Goal: Task Accomplishment & Management: Complete application form

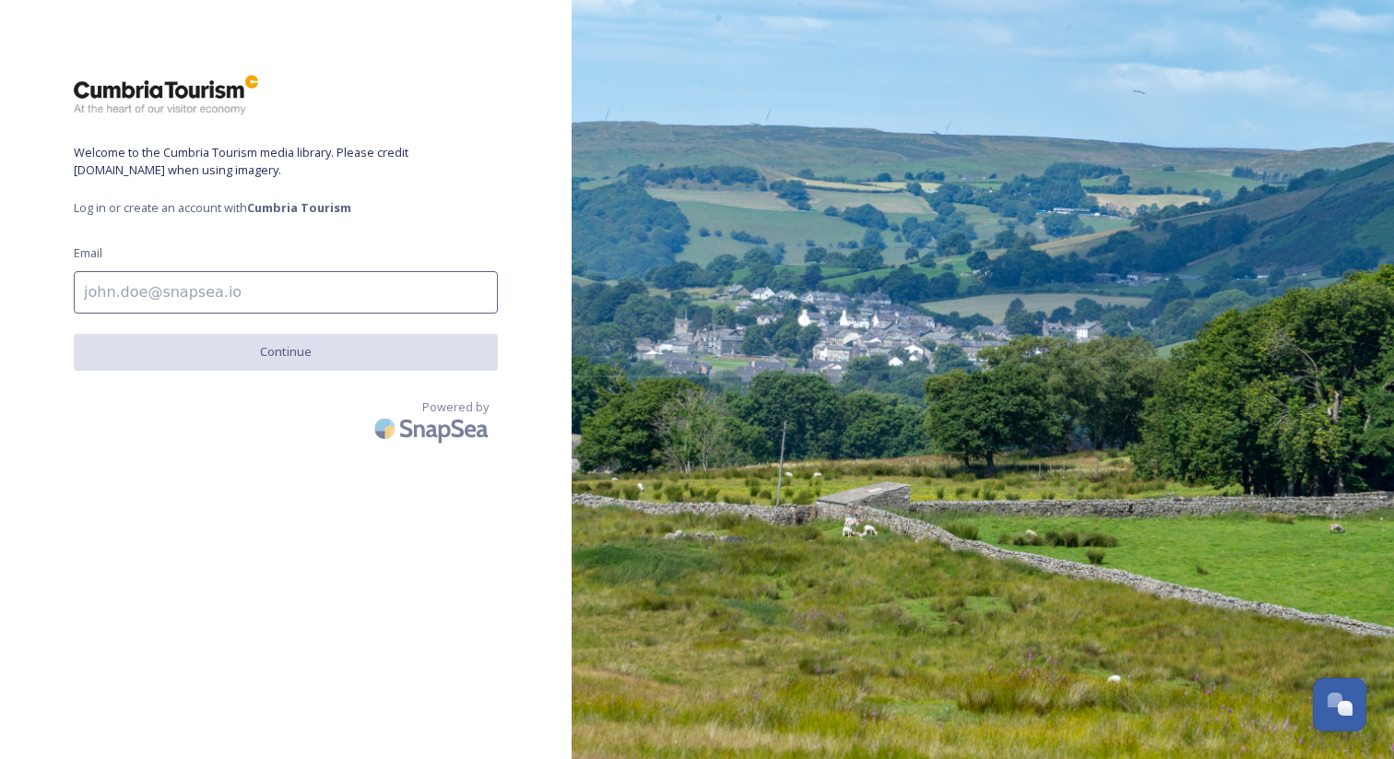
click at [240, 299] on input at bounding box center [286, 292] width 424 height 42
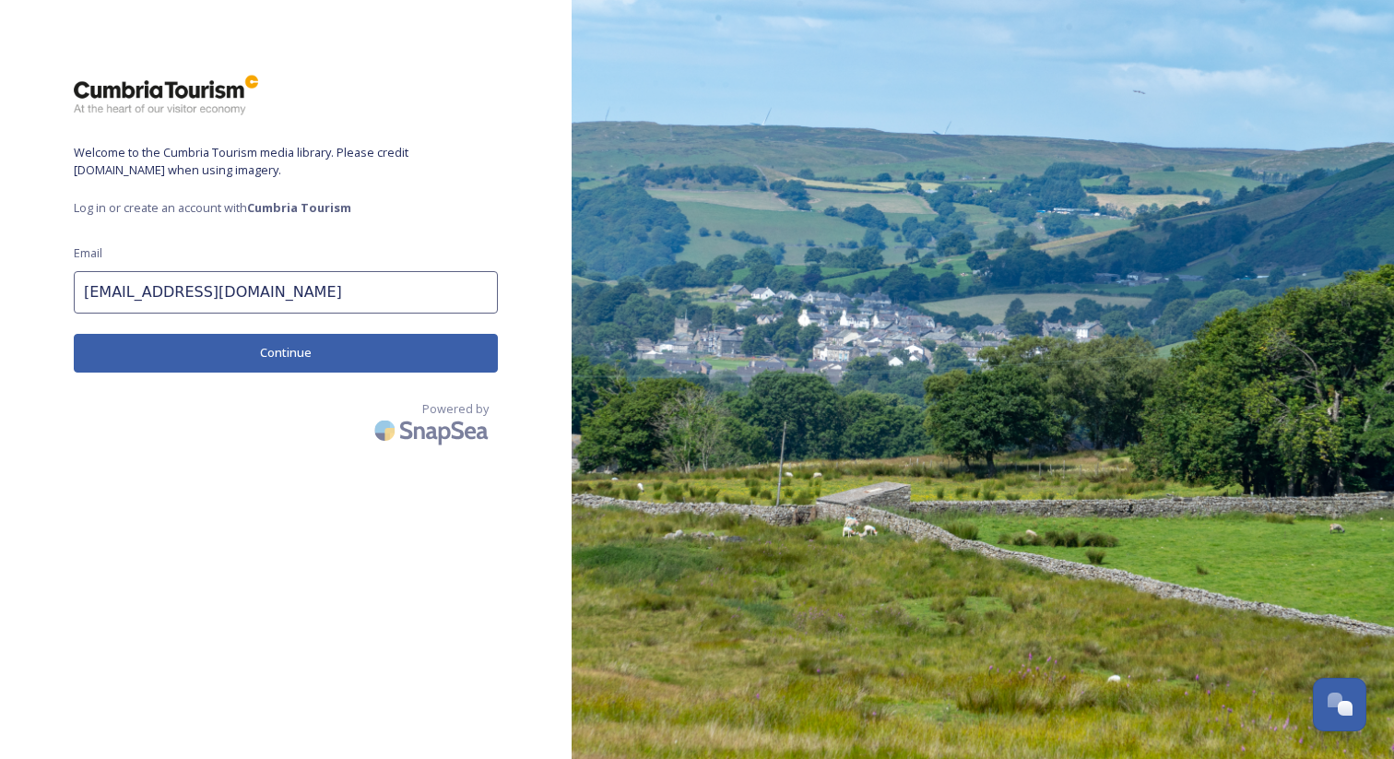
type input "[EMAIL_ADDRESS][DOMAIN_NAME]"
click at [384, 351] on button "Continue" at bounding box center [286, 353] width 424 height 38
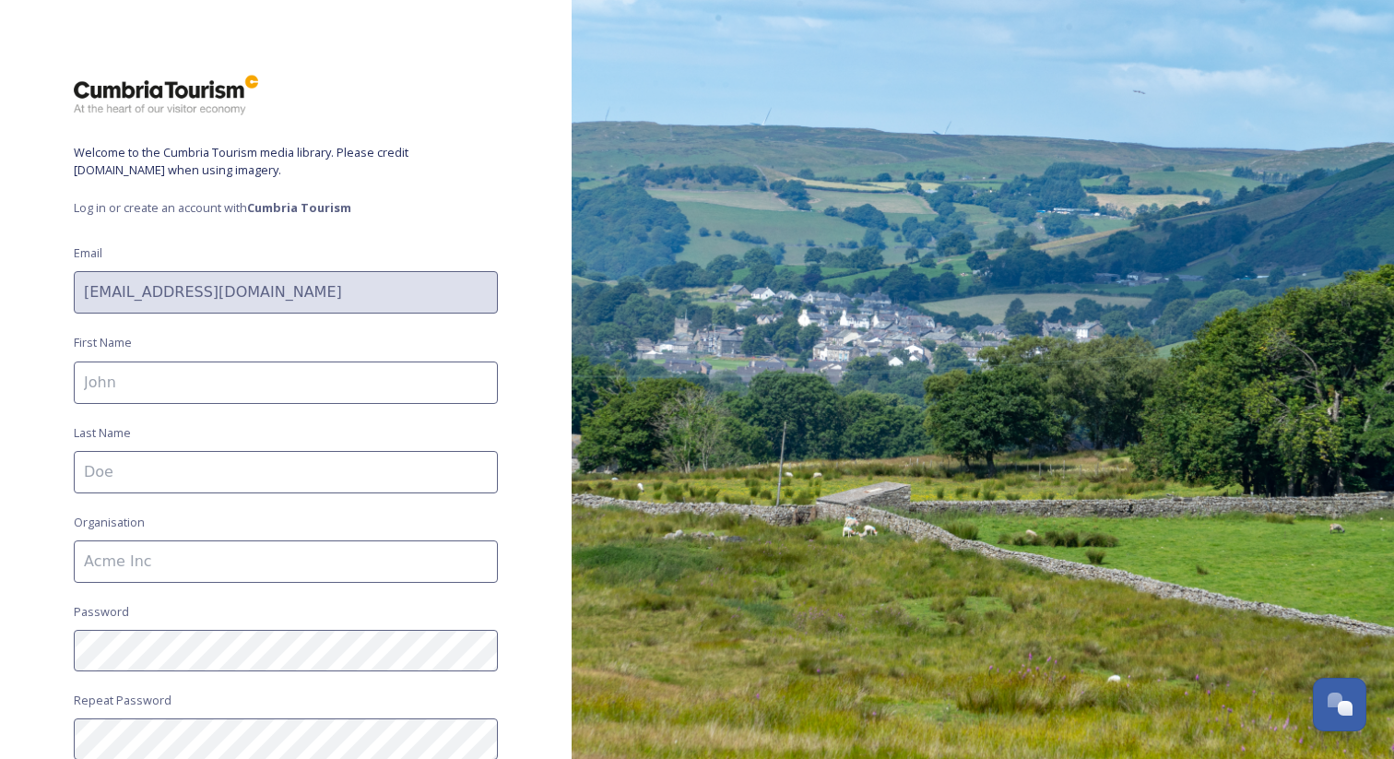
click at [352, 373] on input at bounding box center [286, 382] width 424 height 42
type input "[PERSON_NAME]"
click at [471, 402] on div "Welcome to the Cumbria Tourism media library. Please credit [DOMAIN_NAME] when …" at bounding box center [286, 379] width 572 height 611
click at [441, 455] on input at bounding box center [286, 472] width 424 height 42
type input "I"
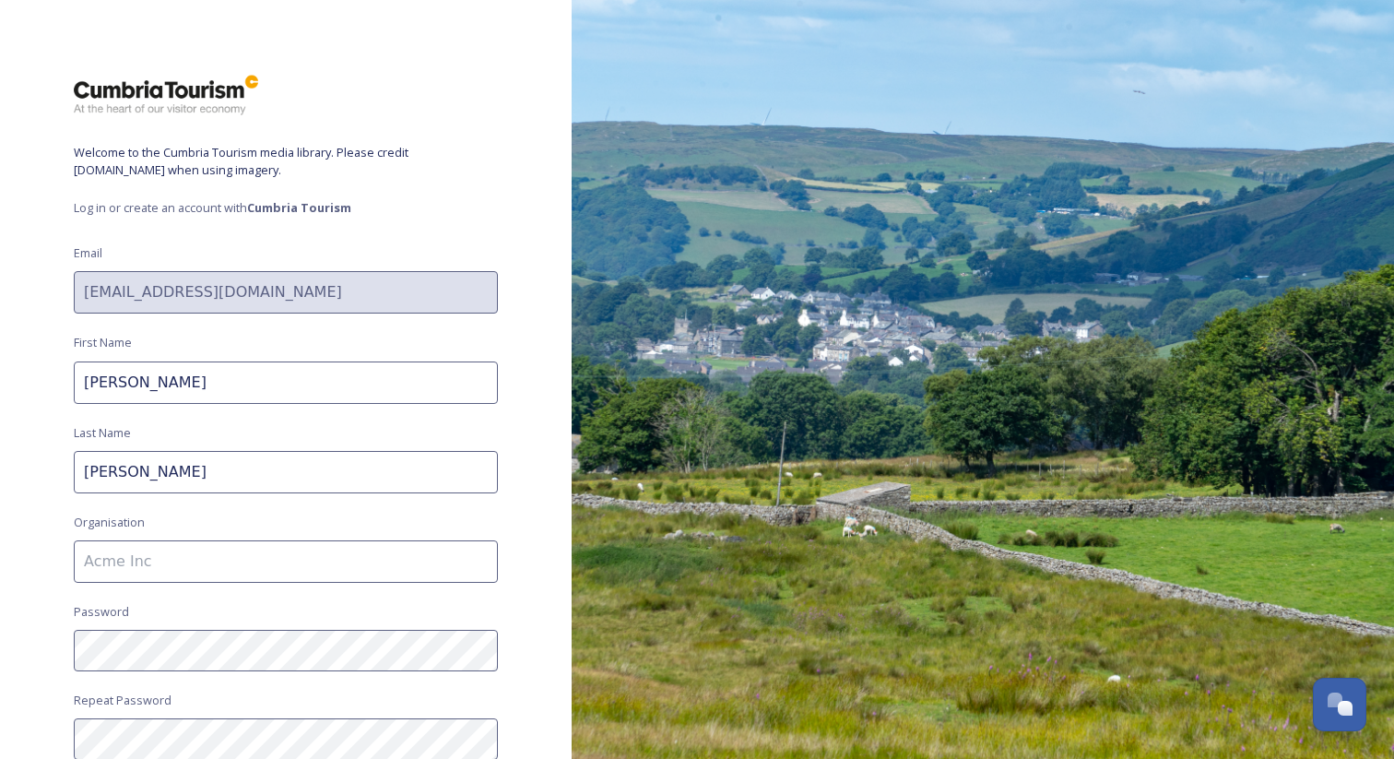
type input "[PERSON_NAME]"
click at [53, 432] on div "Welcome to the Cumbria Tourism media library. Please credit [DOMAIN_NAME] when …" at bounding box center [286, 379] width 572 height 611
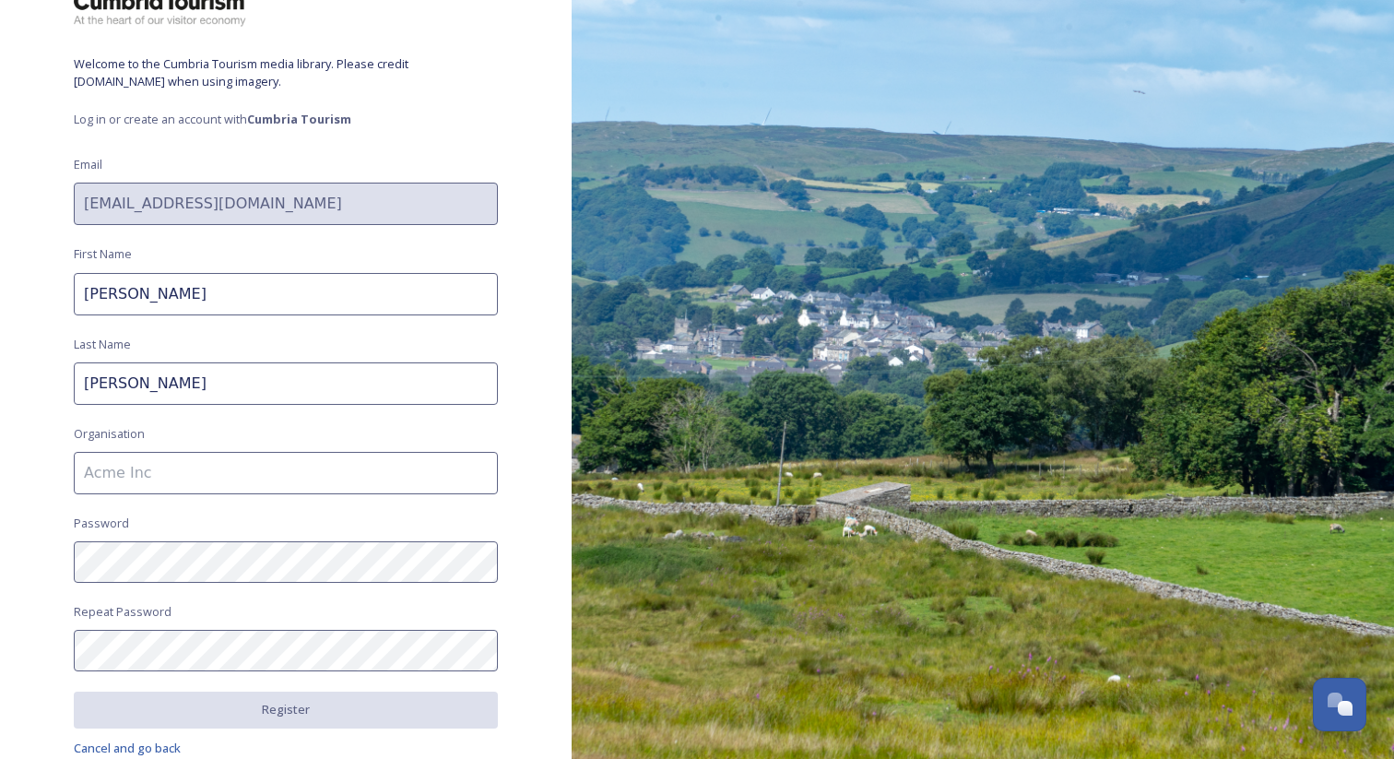
scroll to position [92, 0]
click at [0, 758] on com-1password-button at bounding box center [0, 759] width 0 height 0
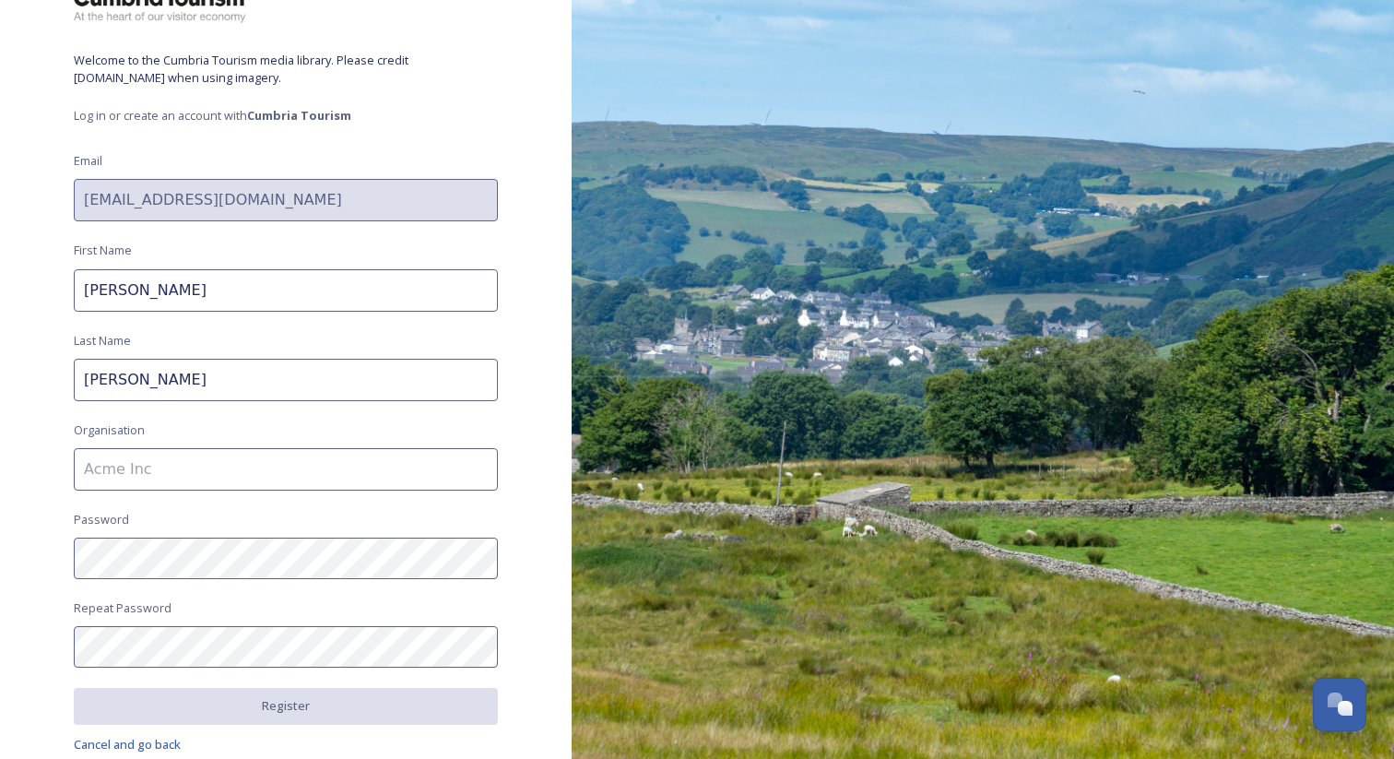
click at [238, 390] on input "[PERSON_NAME]" at bounding box center [286, 380] width 424 height 42
click at [498, 311] on div "Welcome to the Cumbria Tourism media library. Please credit [DOMAIN_NAME] when …" at bounding box center [286, 287] width 572 height 611
click at [526, 348] on div "Welcome to the Cumbria Tourism media library. Please credit [DOMAIN_NAME] when …" at bounding box center [286, 287] width 572 height 611
click at [472, 466] on body "Welcome to the Cumbria Tourism media library. Please credit [DOMAIN_NAME] when …" at bounding box center [697, 379] width 1394 height 759
click at [525, 491] on div "Welcome to the Cumbria Tourism media library. Please credit [DOMAIN_NAME] when …" at bounding box center [286, 287] width 572 height 611
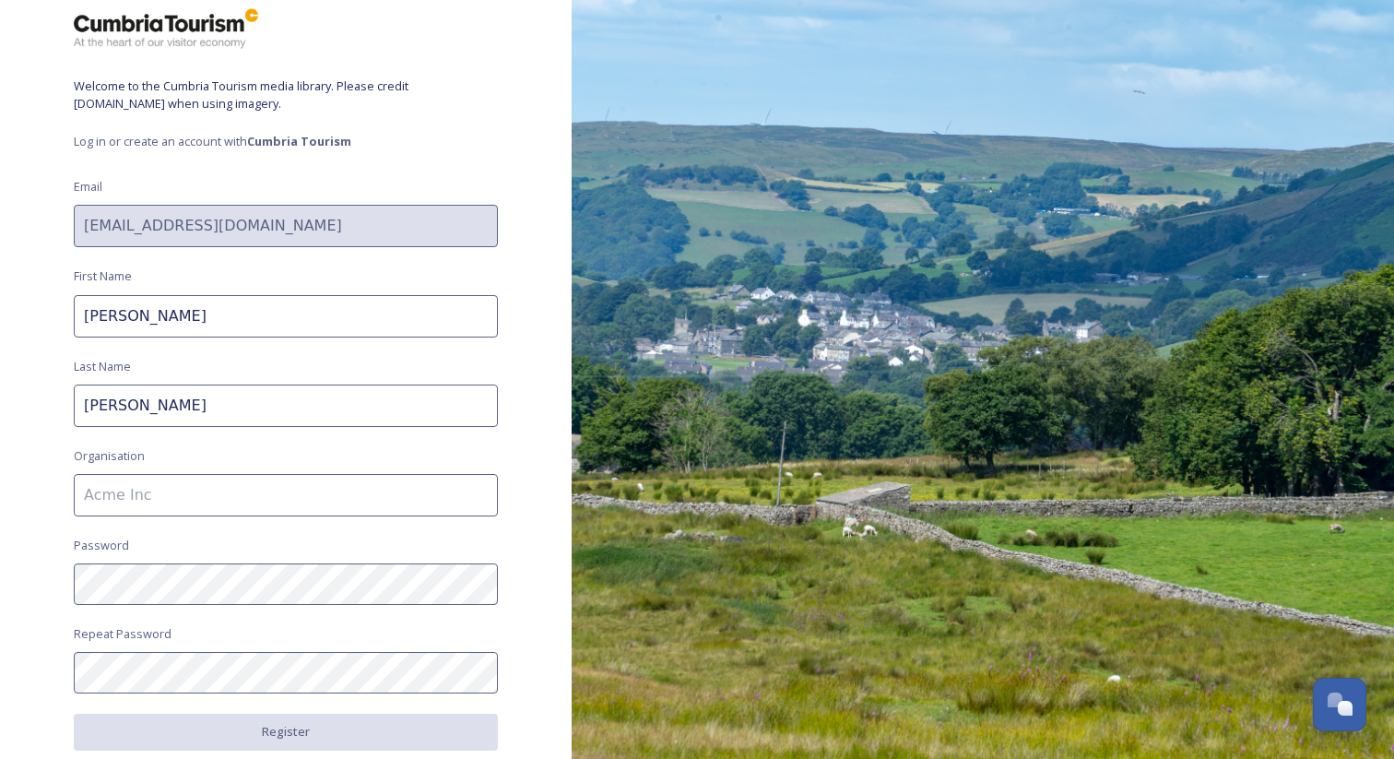
scroll to position [68, 0]
click at [456, 490] on input at bounding box center [286, 493] width 424 height 42
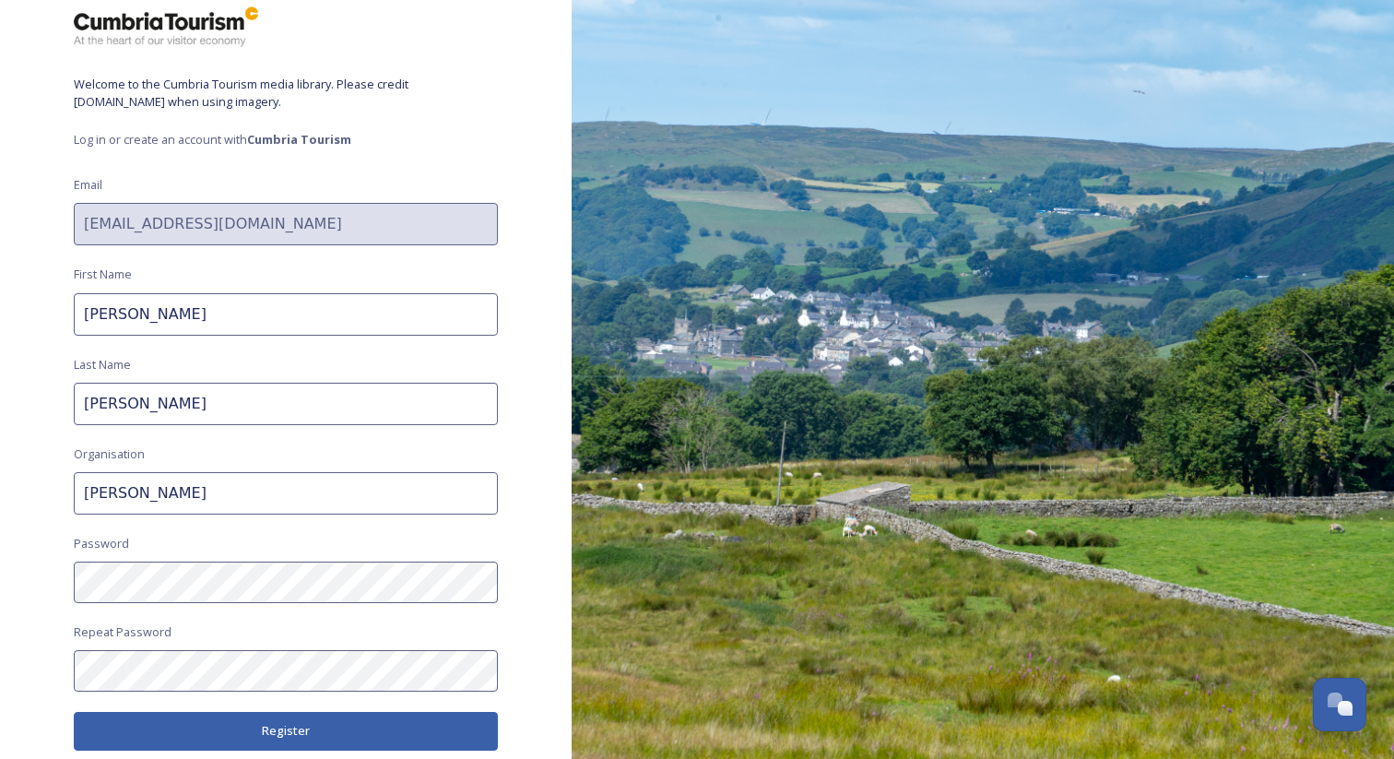
type input "[PERSON_NAME]"
click at [305, 725] on button "Register" at bounding box center [286, 731] width 424 height 38
